Goal: Complete application form: Complete application form

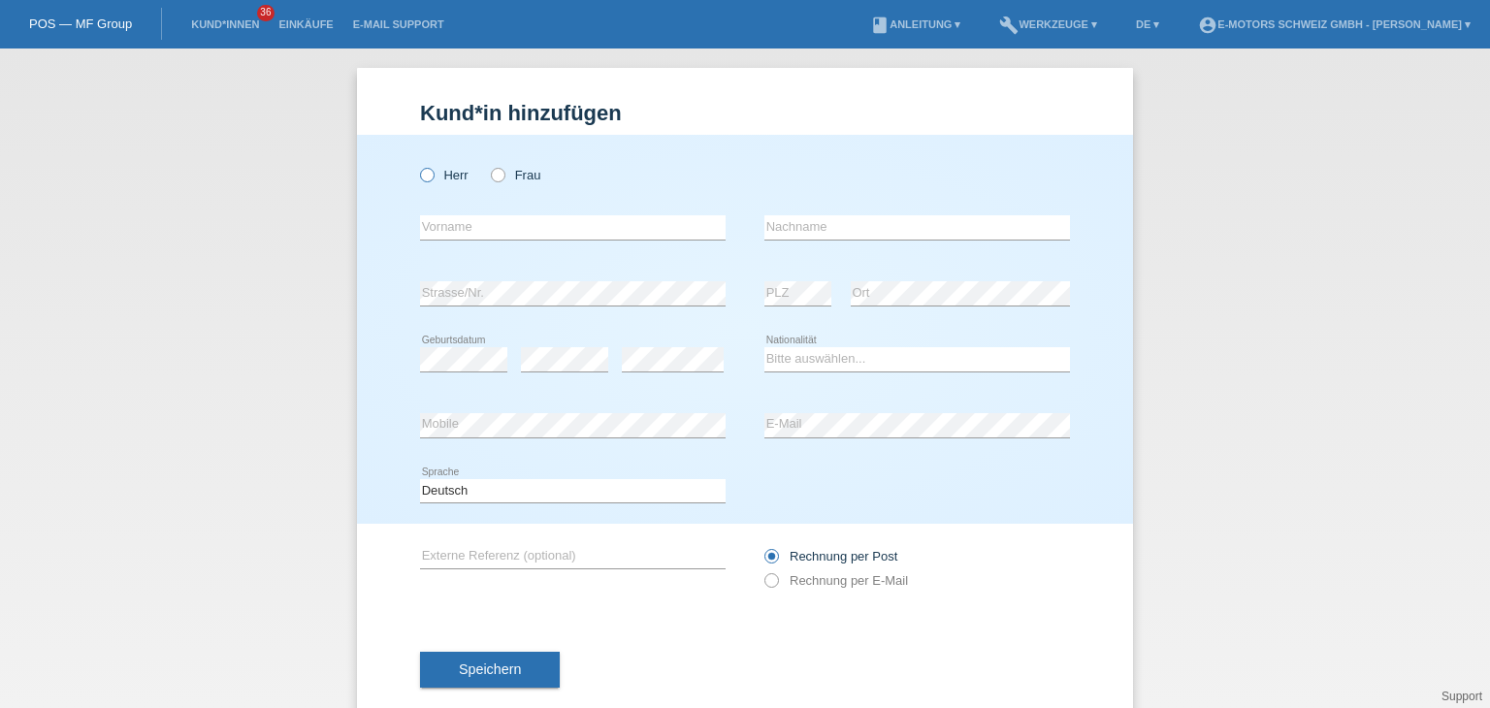
click at [417, 165] on icon at bounding box center [417, 165] width 0 height 0
click at [423, 177] on input "Herr" at bounding box center [426, 174] width 13 height 13
radio input "true"
click at [438, 225] on input "text" at bounding box center [573, 227] width 306 height 24
click at [547, 233] on input "text" at bounding box center [573, 227] width 306 height 24
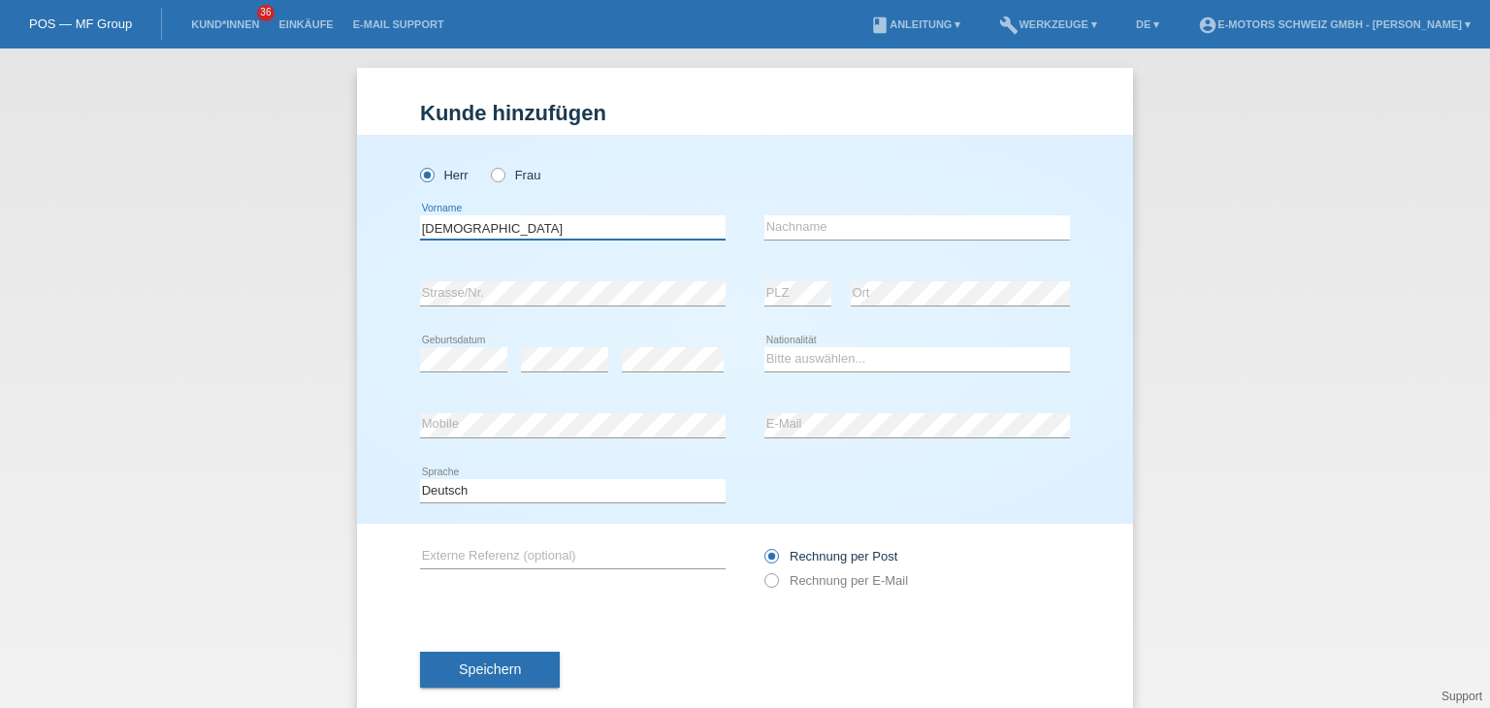
type input "[DEMOGRAPHIC_DATA]"
type input "Mohammadi"
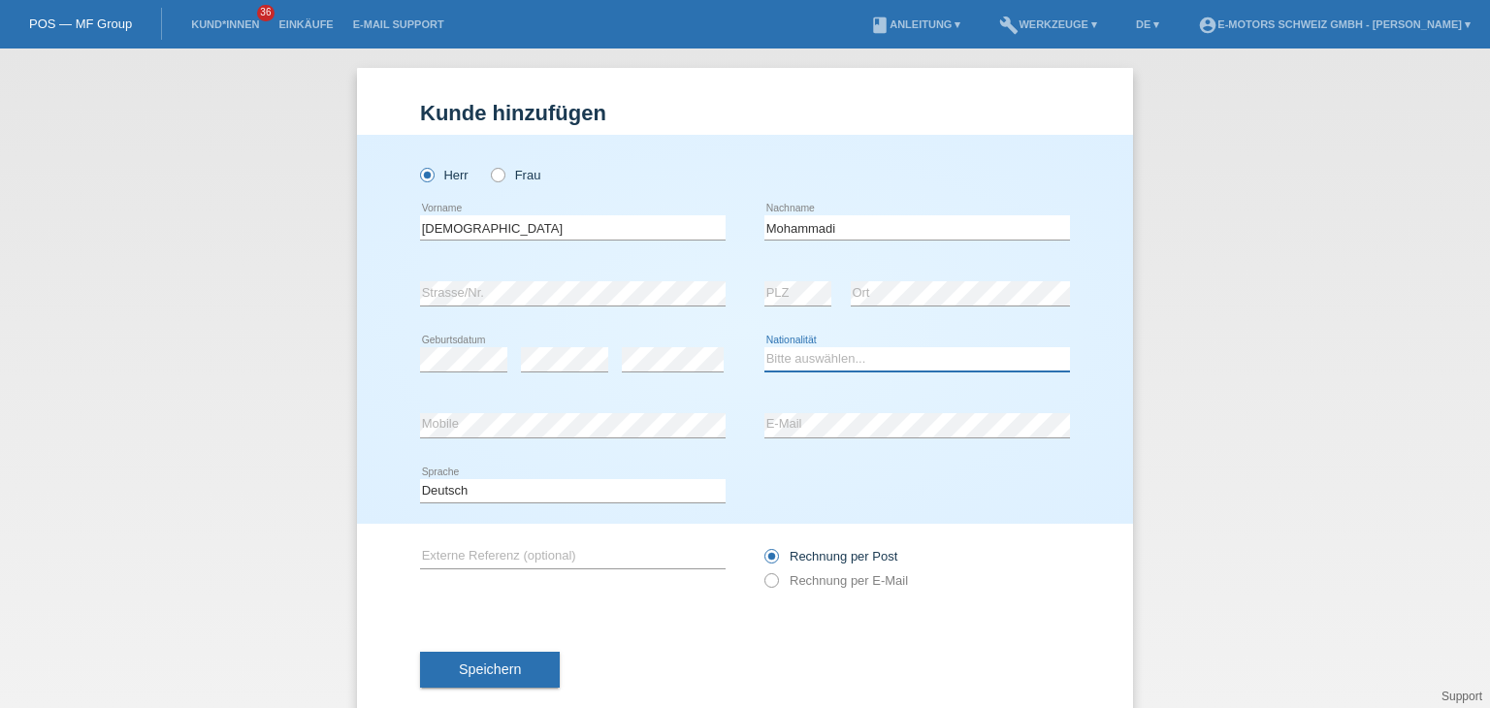
click at [781, 351] on select "Bitte auswählen... [GEOGRAPHIC_DATA] [GEOGRAPHIC_DATA] [GEOGRAPHIC_DATA] [GEOGR…" at bounding box center [917, 358] width 306 height 23
select select "AF"
click at [764, 347] on select "Bitte auswählen... [GEOGRAPHIC_DATA] [GEOGRAPHIC_DATA] [GEOGRAPHIC_DATA] [GEOGR…" at bounding box center [917, 358] width 306 height 23
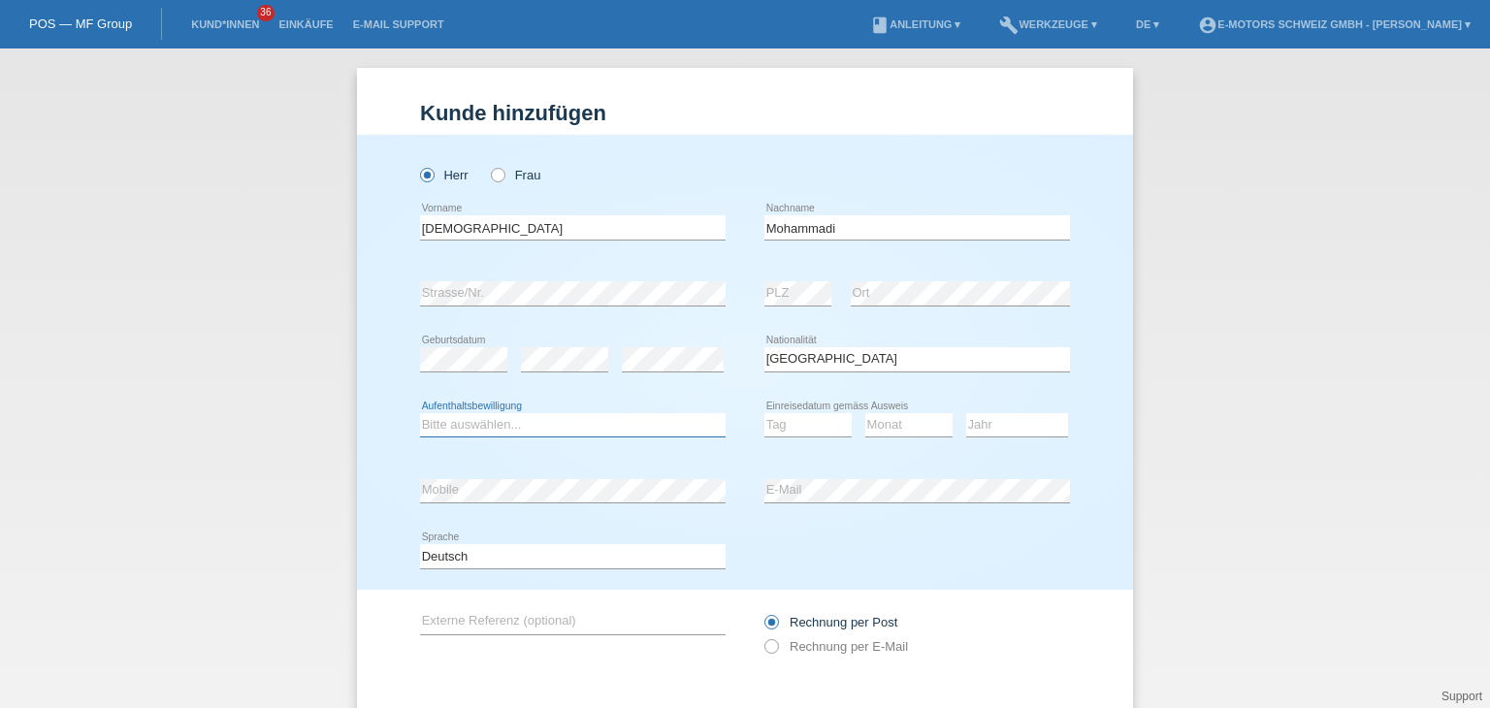
click at [439, 431] on select "Bitte auswählen... C B B - Flüchtlingsstatus Andere" at bounding box center [573, 424] width 306 height 23
click at [420, 413] on select "Bitte auswählen... C B B - Flüchtlingsstatus Andere" at bounding box center [573, 424] width 306 height 23
click at [570, 427] on select "Bitte auswählen... C B B - Flüchtlingsstatus Andere" at bounding box center [573, 424] width 306 height 23
select select "BF"
click at [420, 413] on select "Bitte auswählen... C B B - Flüchtlingsstatus Andere" at bounding box center [573, 424] width 306 height 23
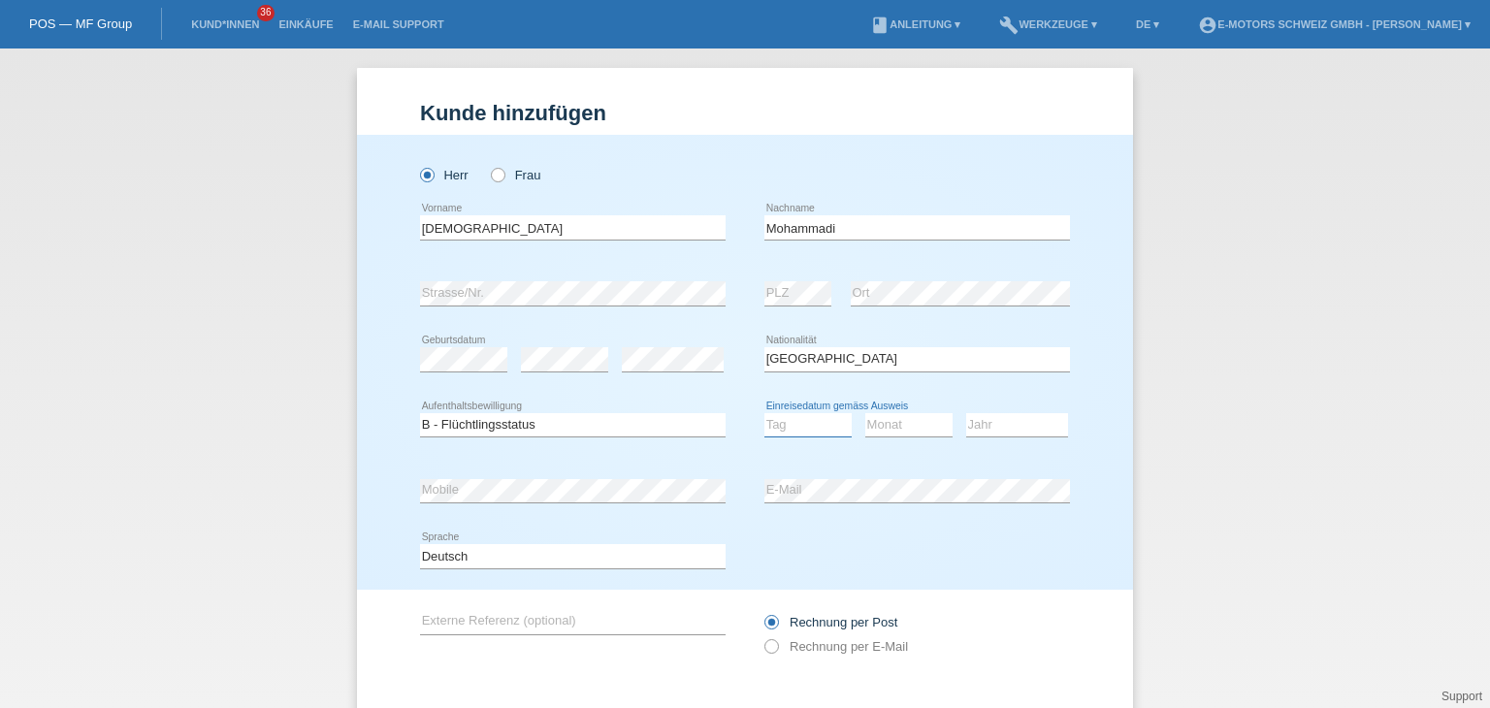
click at [780, 421] on select "Tag 01 02 03 04 05 06 07 08 09 10 11" at bounding box center [807, 424] width 87 height 23
click at [779, 421] on select "Tag 01 02 03 04 05 06 07 08 09 10 11" at bounding box center [807, 424] width 87 height 23
select select "15"
click at [764, 413] on select "Tag 01 02 03 04 05 06 07 08 09 10 11" at bounding box center [807, 424] width 87 height 23
click at [877, 419] on select "Monat 01 02 03 04 05 06 07 08 09 10 11" at bounding box center [908, 424] width 87 height 23
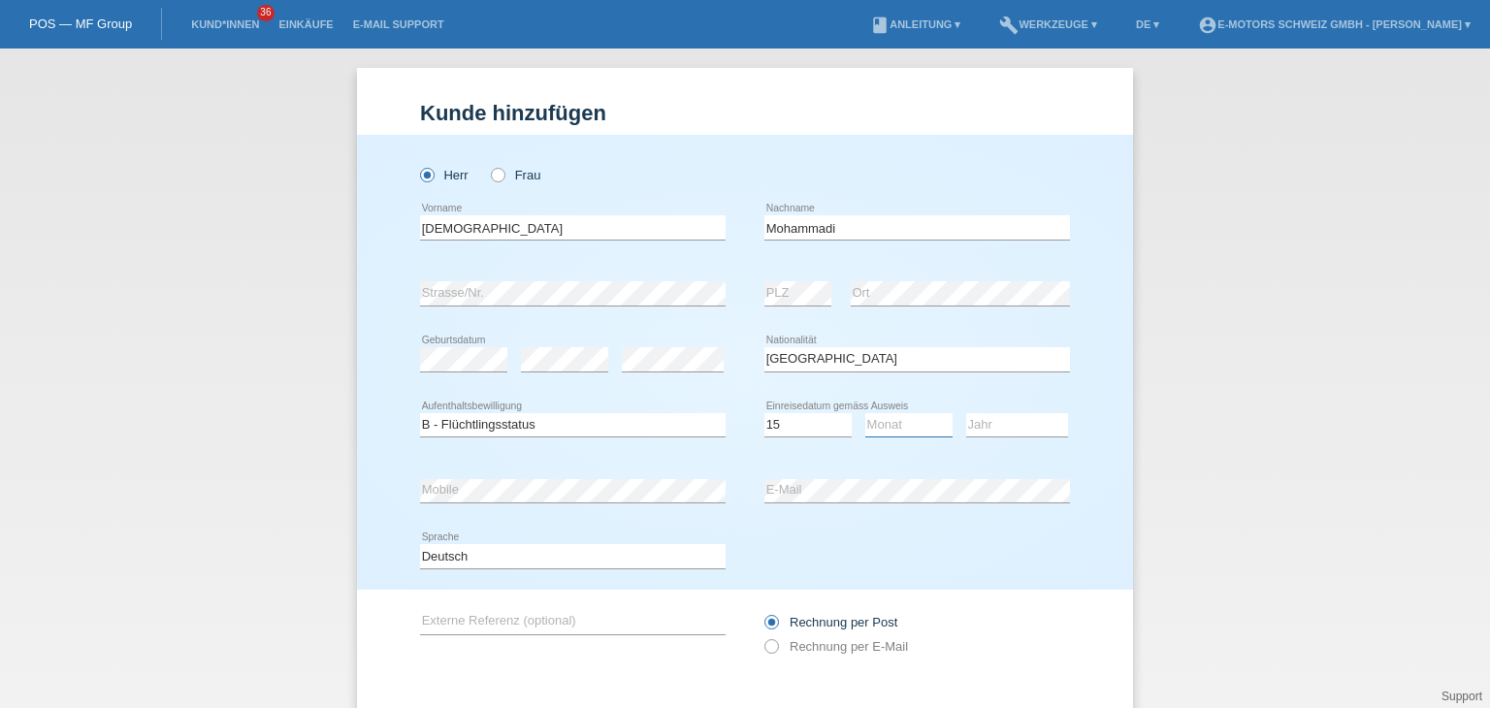
select select "09"
click at [865, 413] on select "Monat 01 02 03 04 05 06 07 08 09 10 11" at bounding box center [908, 424] width 87 height 23
click at [1019, 428] on select "Jahr 2025 2024 2023 2022 2021 2020 2019 2018 2017 2016 2015 2014 2013 2012 2011…" at bounding box center [1017, 424] width 102 height 23
select select "2015"
click at [966, 413] on select "Jahr 2025 2024 2023 2022 2021 2020 2019 2018 2017 2016 2015 2014 2013 2012 2011…" at bounding box center [1017, 424] width 102 height 23
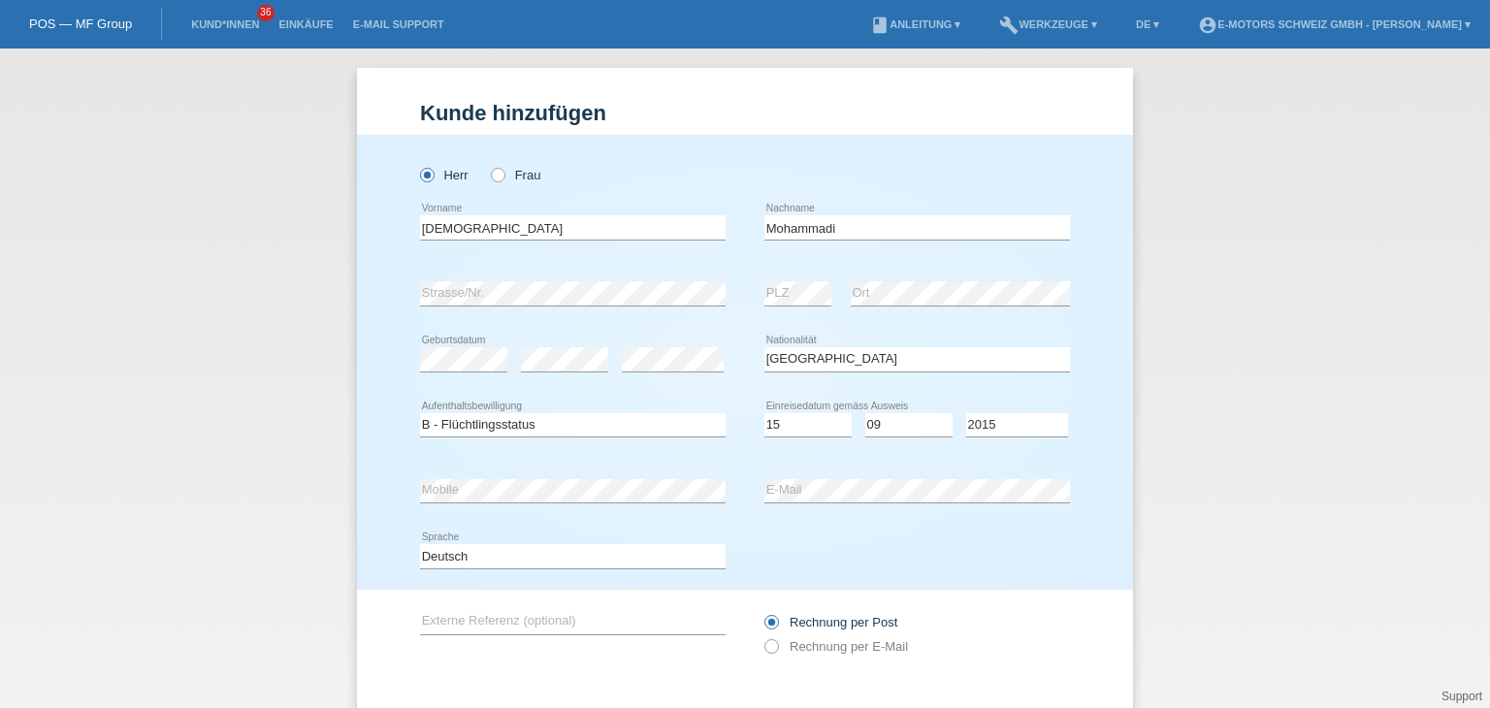
click at [497, 470] on div "error Mobile" at bounding box center [573, 491] width 306 height 66
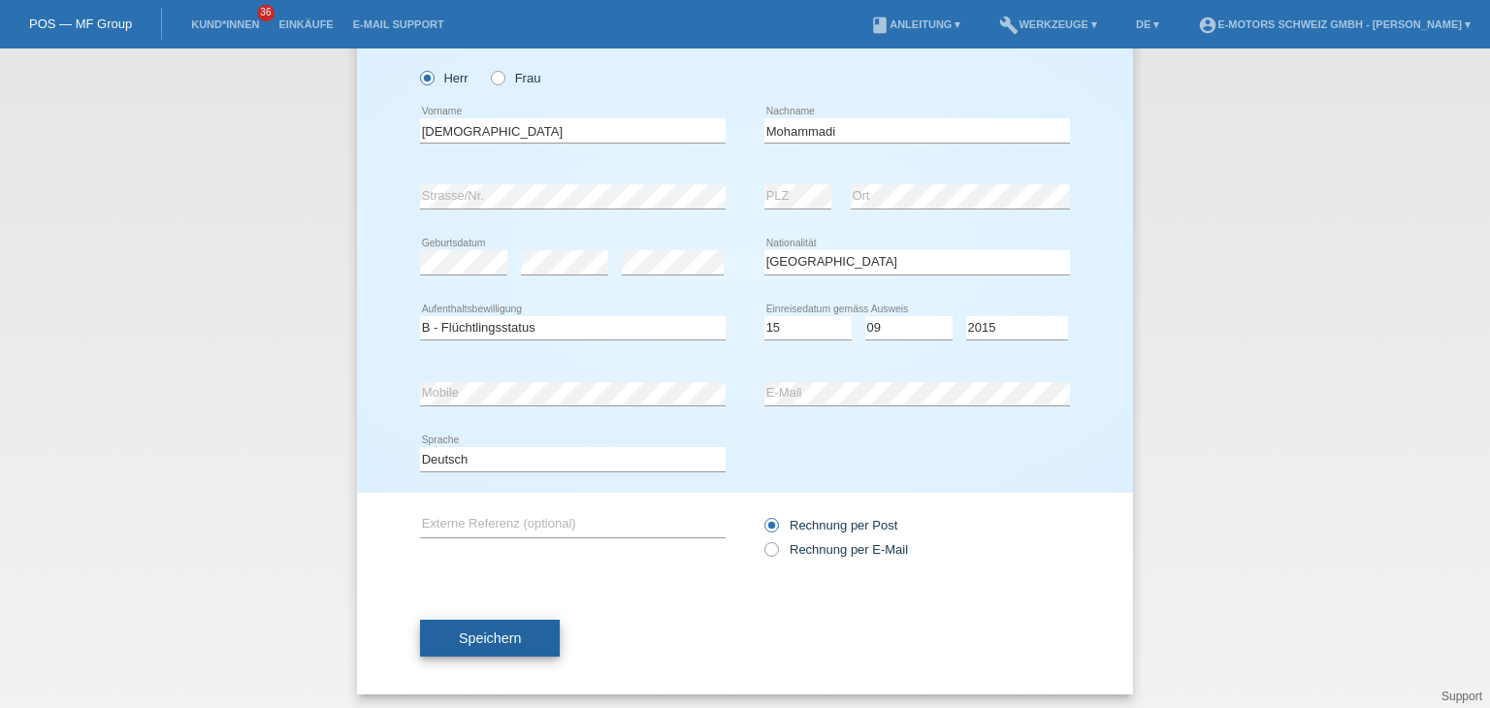
click at [473, 631] on span "Speichern" at bounding box center [490, 639] width 62 height 16
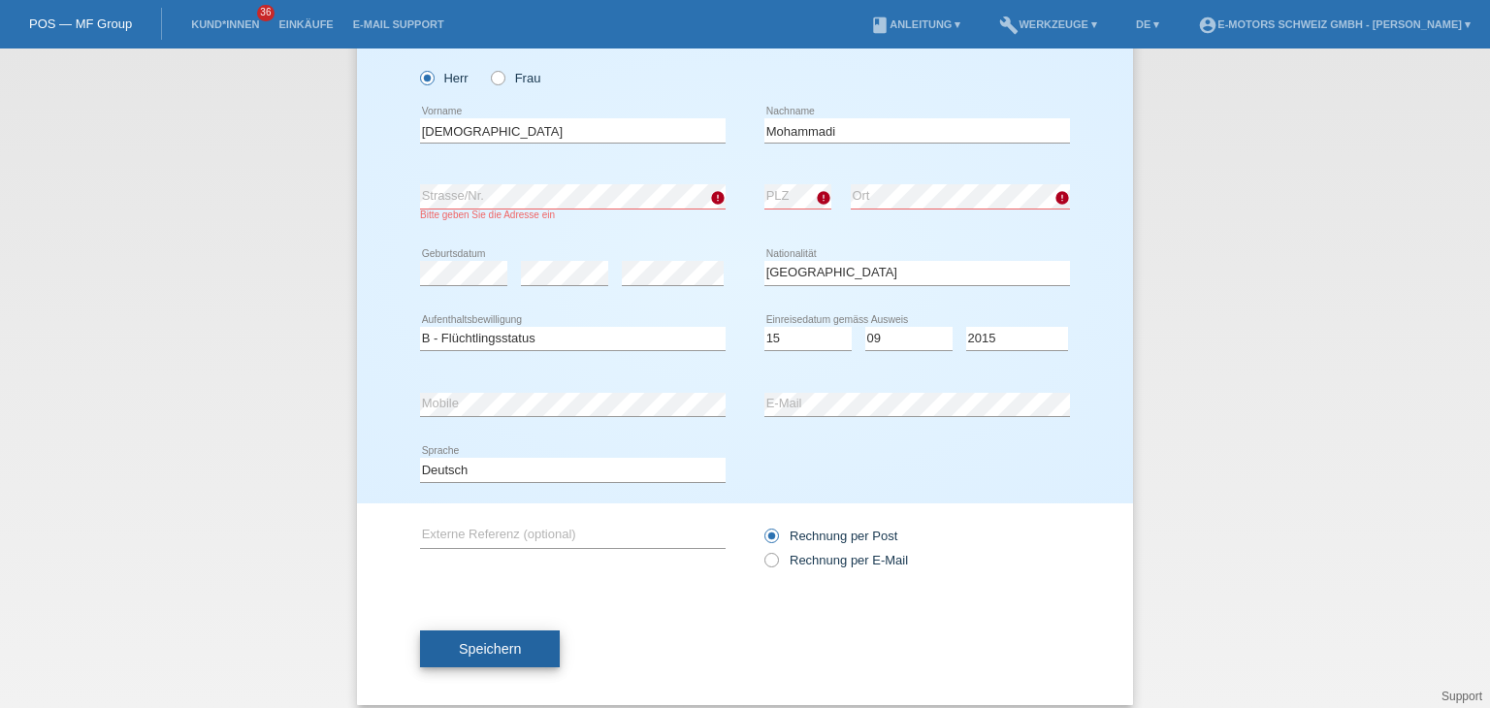
click at [509, 653] on span "Speichern" at bounding box center [490, 649] width 62 height 16
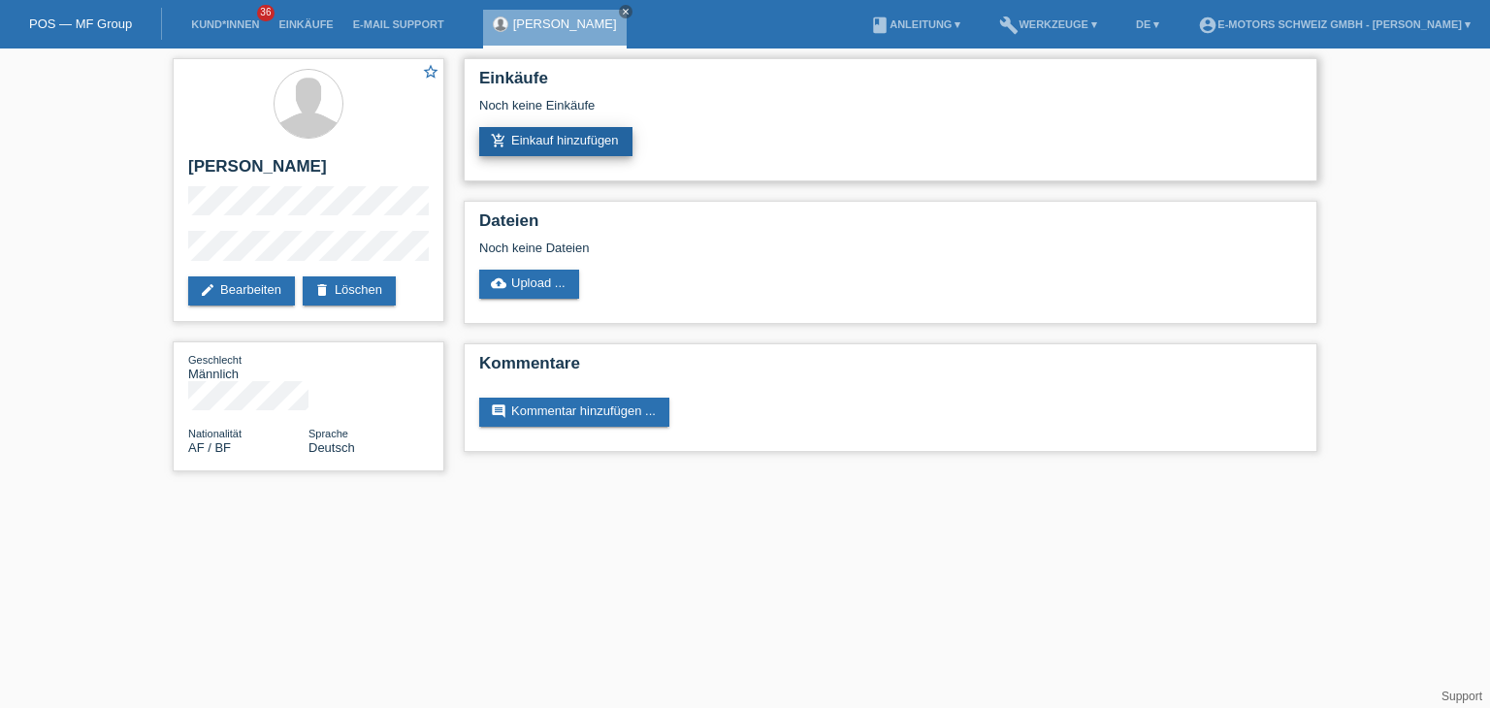
click at [576, 146] on link "add_shopping_cart Einkauf hinzufügen" at bounding box center [555, 141] width 153 height 29
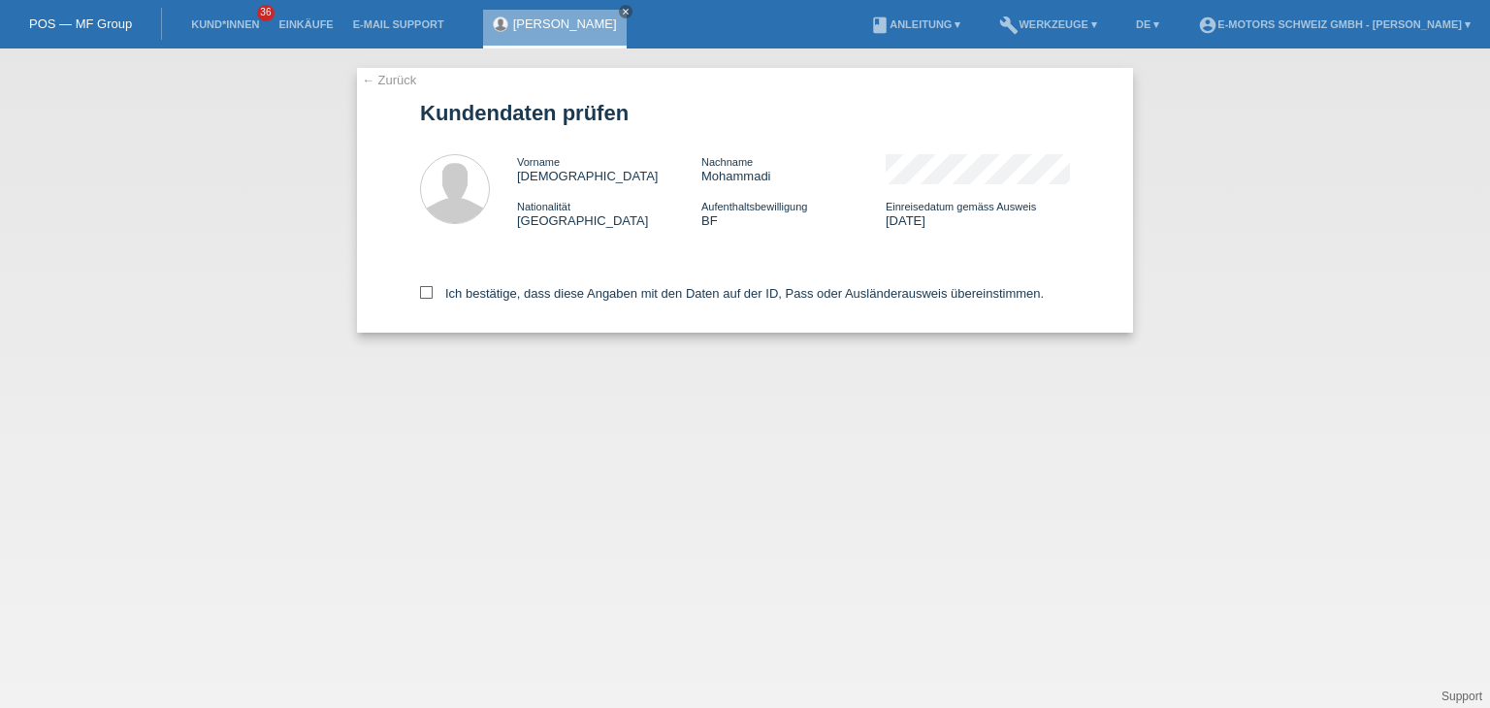
click at [433, 296] on label "Ich bestätige, dass diese Angaben mit den Daten auf der ID, Pass oder Ausländer…" at bounding box center [732, 293] width 624 height 15
click at [433, 296] on input "Ich bestätige, dass diese Angaben mit den Daten auf der ID, Pass oder Ausländer…" at bounding box center [426, 292] width 13 height 13
checkbox input "true"
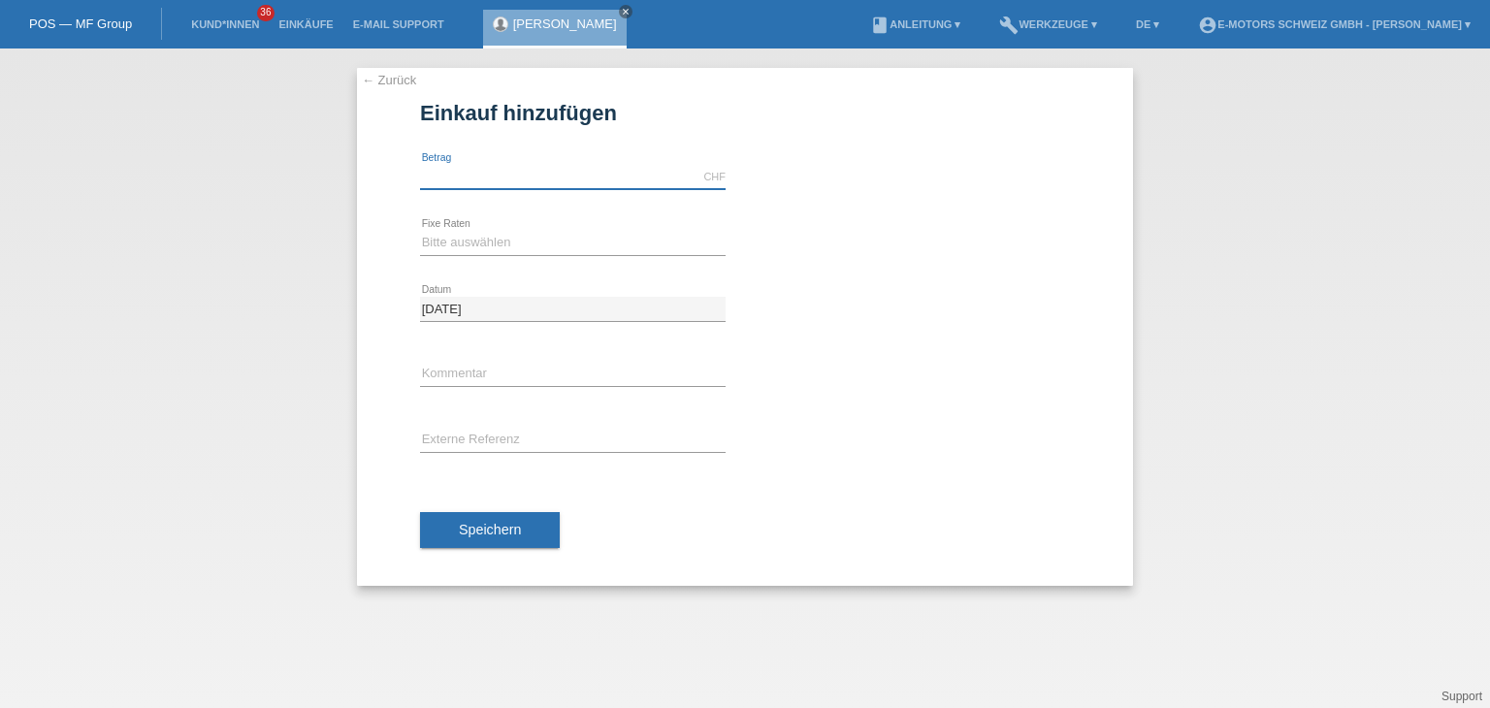
click at [552, 181] on input "text" at bounding box center [573, 177] width 306 height 24
type input "5000.00"
click at [431, 243] on select "Bitte auswählen 12 Raten 24 Raten 36 Raten 48 Raten" at bounding box center [573, 242] width 306 height 23
select select "214"
click at [420, 231] on select "Bitte auswählen 12 Raten 24 Raten 36 Raten 48 Raten" at bounding box center [573, 242] width 306 height 23
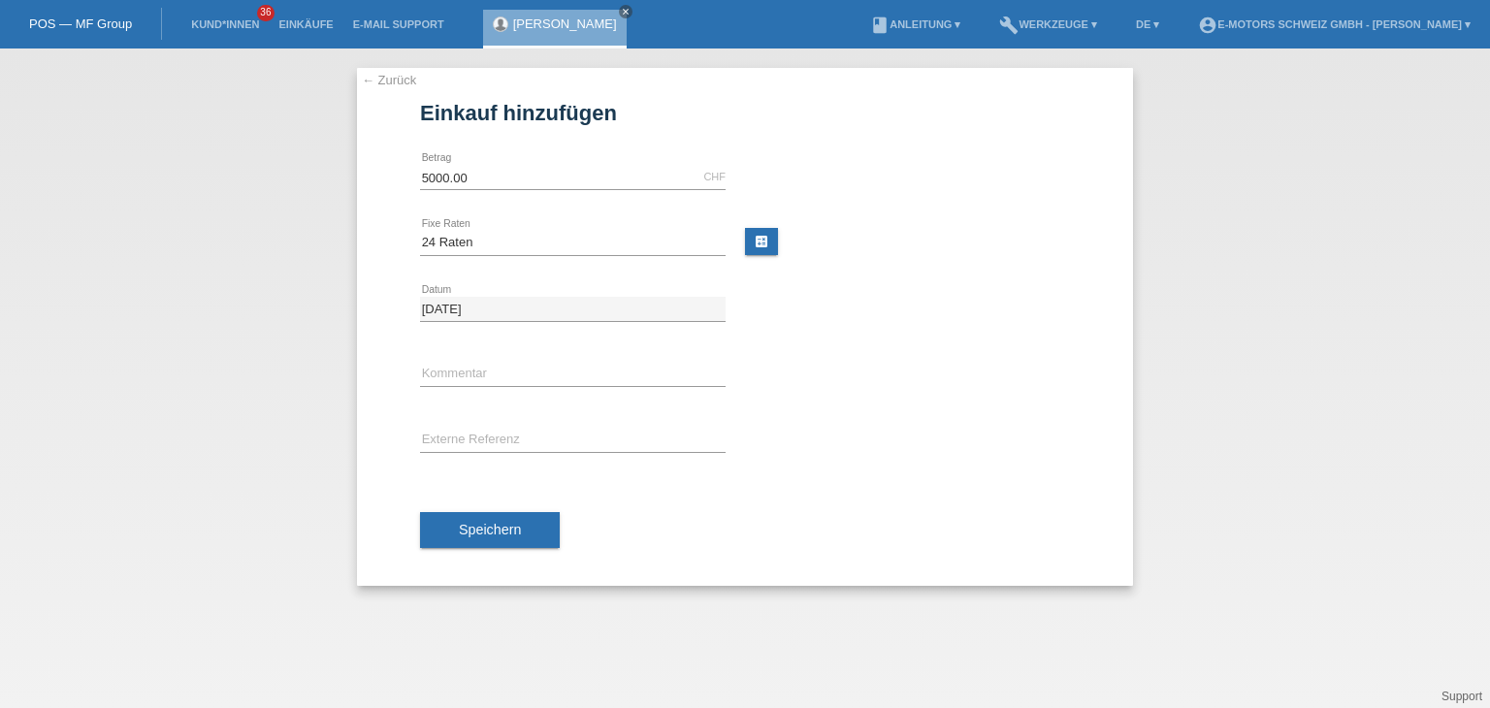
drag, startPoint x: 478, startPoint y: 525, endPoint x: 486, endPoint y: 372, distance: 153.5
click at [486, 383] on div "5000.00 CHF error Betrag Bitte auswählen 12 Raten 24 Raten 36 Raten 48 Raten er…" at bounding box center [745, 365] width 650 height 441
click at [490, 371] on input "text" at bounding box center [573, 375] width 306 height 24
type input "Philippe"
click at [489, 522] on button "Speichern" at bounding box center [490, 530] width 140 height 37
